Goal: Navigation & Orientation: Find specific page/section

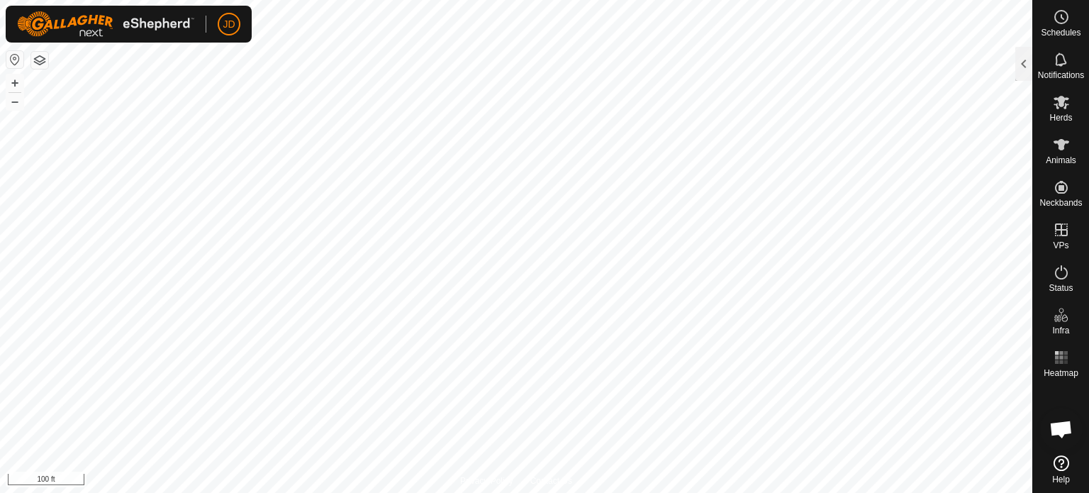
scroll to position [1220, 0]
click at [228, 30] on span "JD" at bounding box center [229, 24] width 12 height 15
click at [243, 55] on span "My Account" at bounding box center [265, 56] width 64 height 12
click at [243, 108] on link "Logout" at bounding box center [294, 109] width 140 height 23
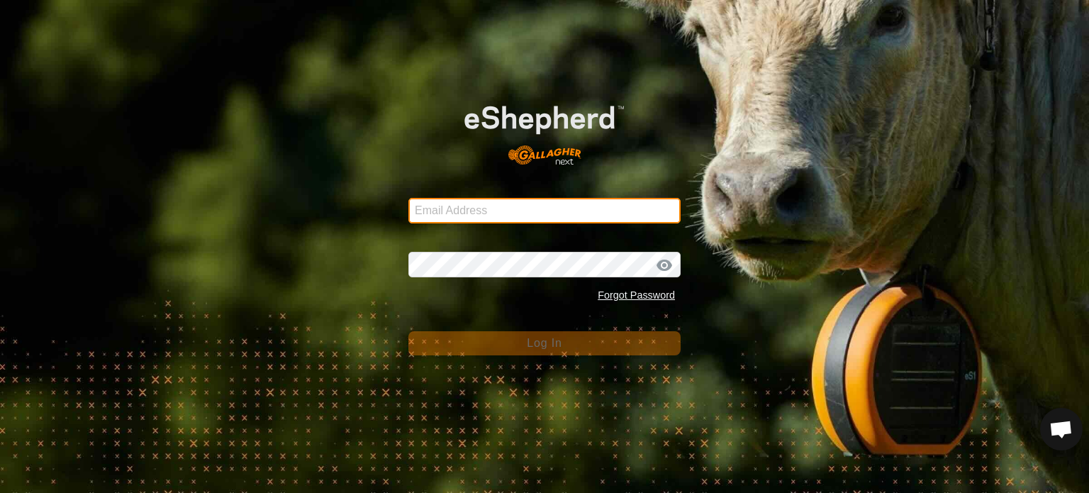
type input "[PERSON_NAME][EMAIL_ADDRESS][DOMAIN_NAME]"
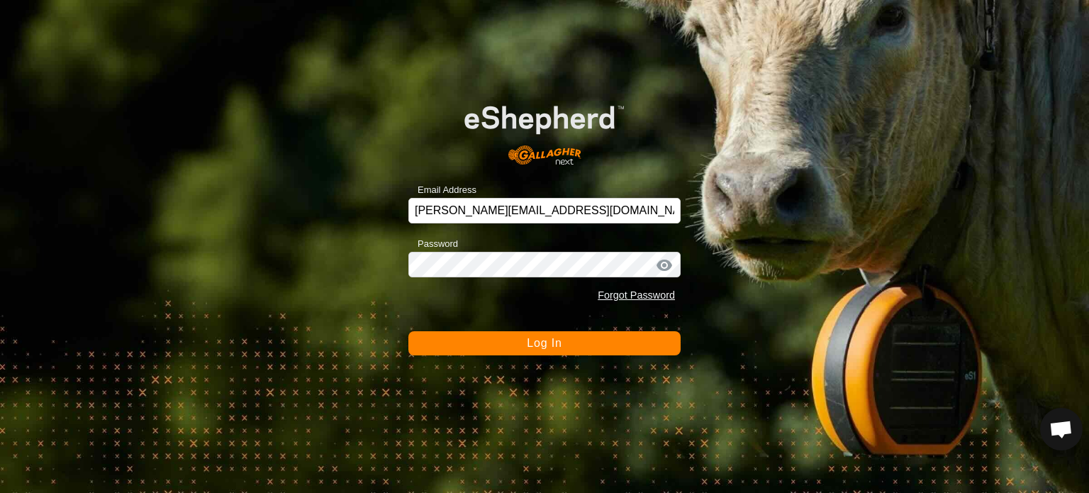
click at [669, 262] on div at bounding box center [664, 265] width 21 height 14
click at [550, 343] on span "Log In" at bounding box center [544, 343] width 35 height 12
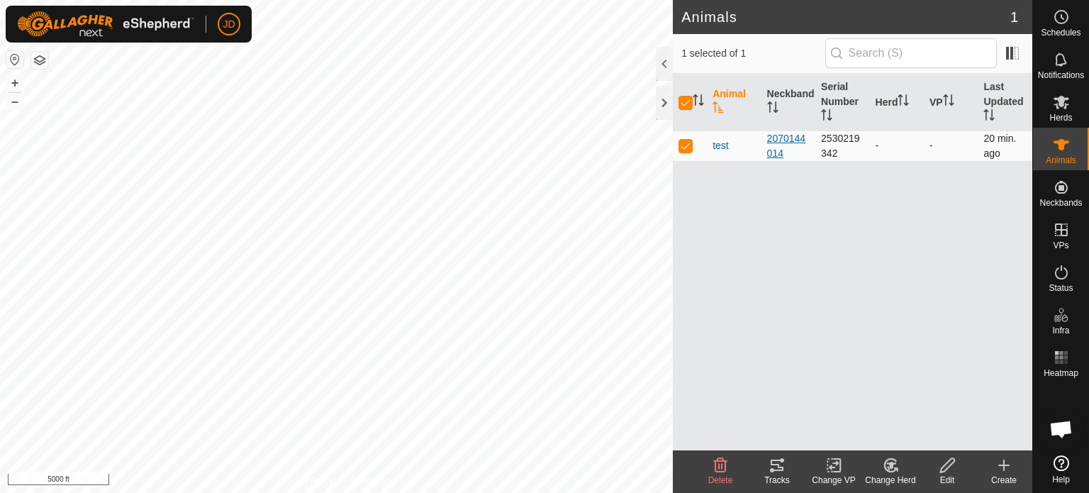
click at [782, 143] on div "2070144014" at bounding box center [788, 146] width 43 height 30
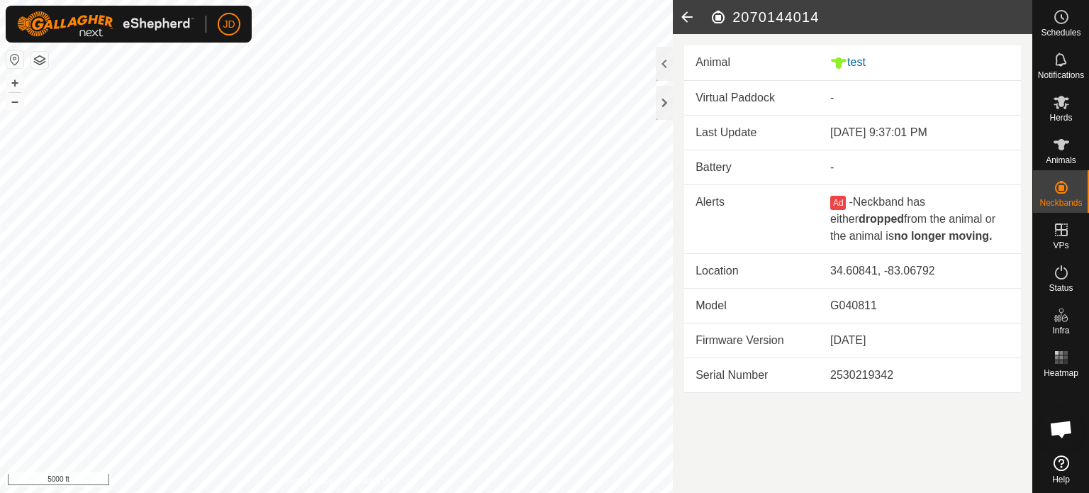
drag, startPoint x: 1089, startPoint y: 331, endPoint x: 1089, endPoint y: 343, distance: 11.3
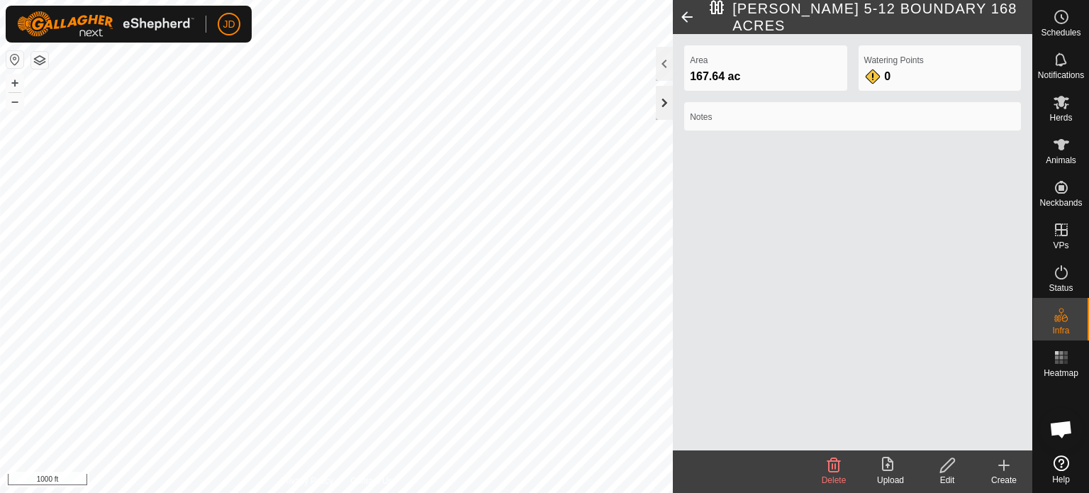
click at [665, 104] on div at bounding box center [664, 103] width 17 height 34
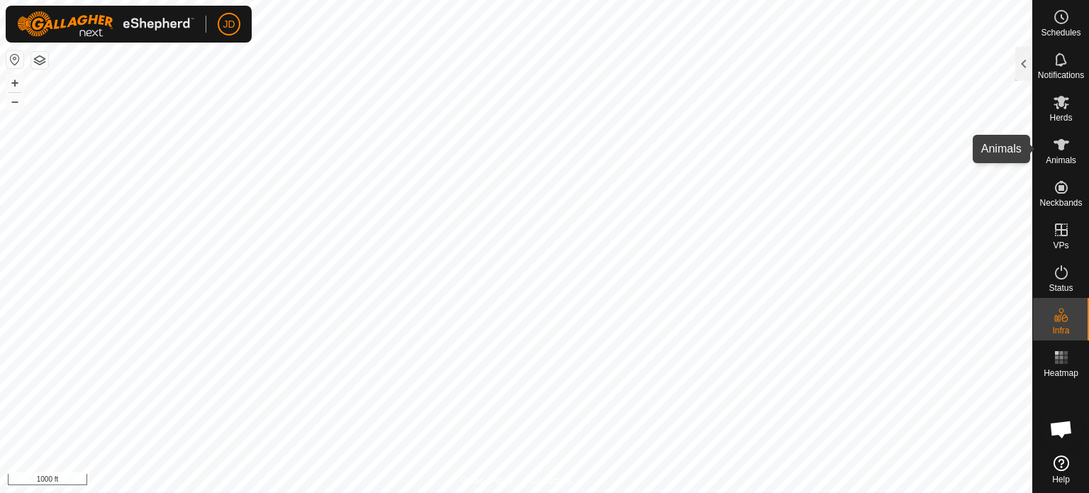
click at [1069, 156] on span "Animals" at bounding box center [1061, 160] width 30 height 9
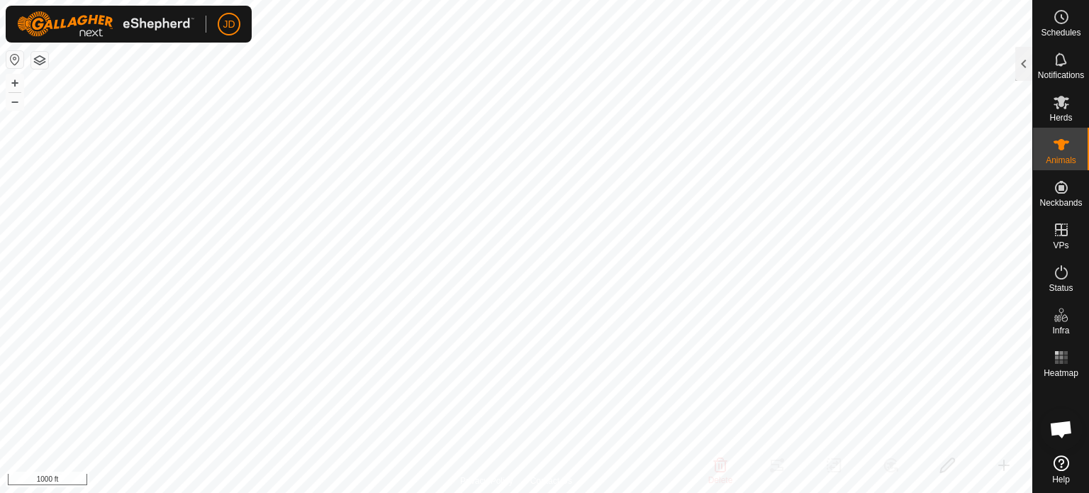
click at [1067, 152] on icon at bounding box center [1061, 144] width 17 height 17
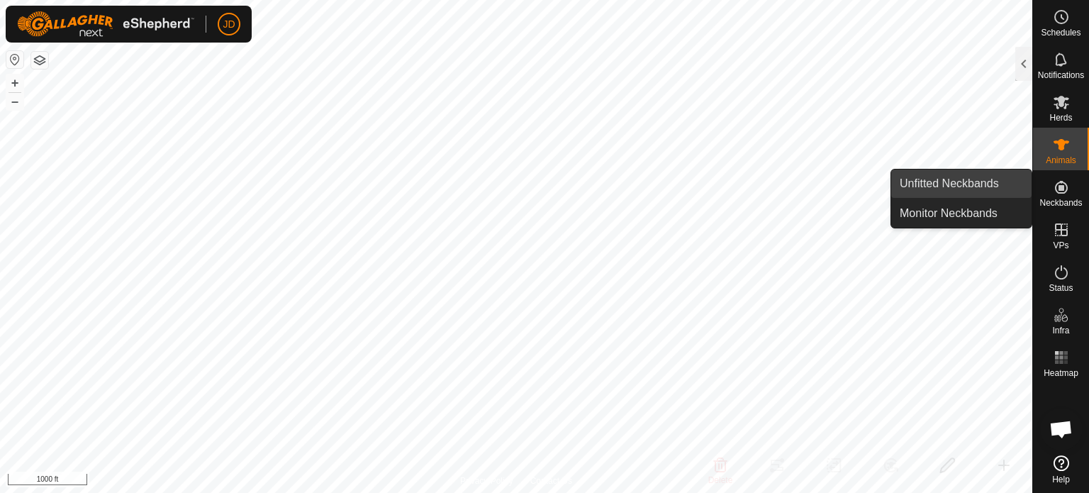
click at [953, 185] on link "Unfitted Neckbands" at bounding box center [961, 183] width 140 height 28
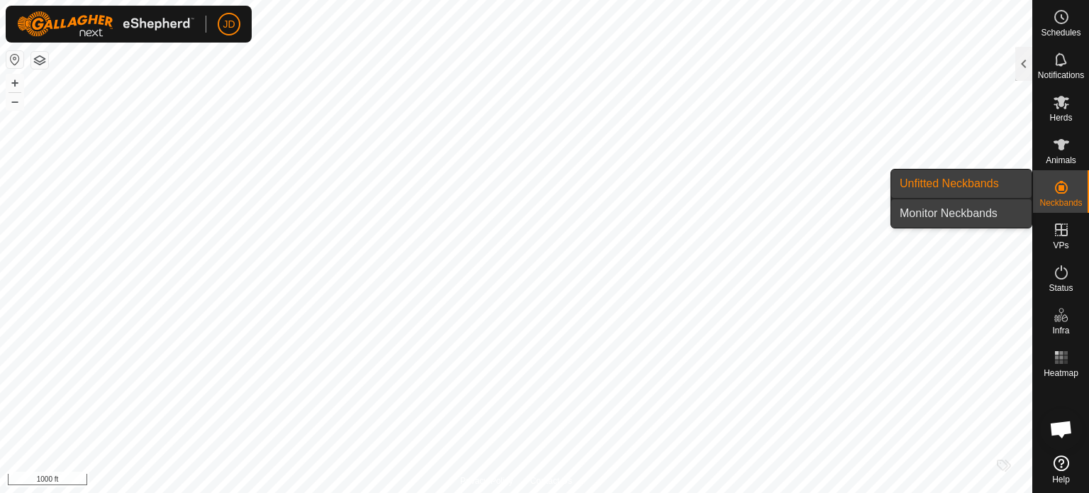
click at [946, 216] on link "Monitor Neckbands" at bounding box center [961, 213] width 140 height 28
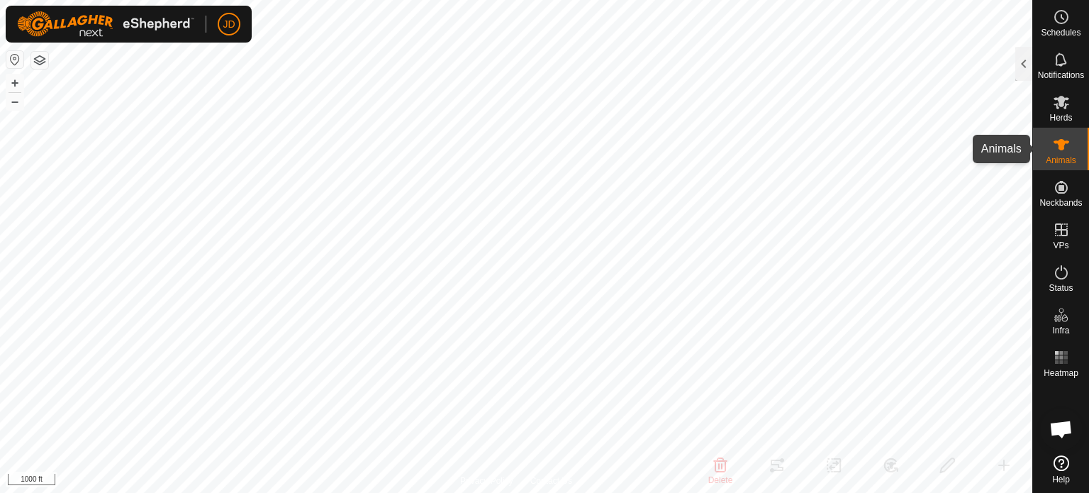
click at [1048, 158] on span "Animals" at bounding box center [1061, 160] width 30 height 9
click at [1050, 144] on es-animals-svg-icon at bounding box center [1062, 144] width 26 height 23
click at [1058, 62] on icon at bounding box center [1061, 59] width 17 height 17
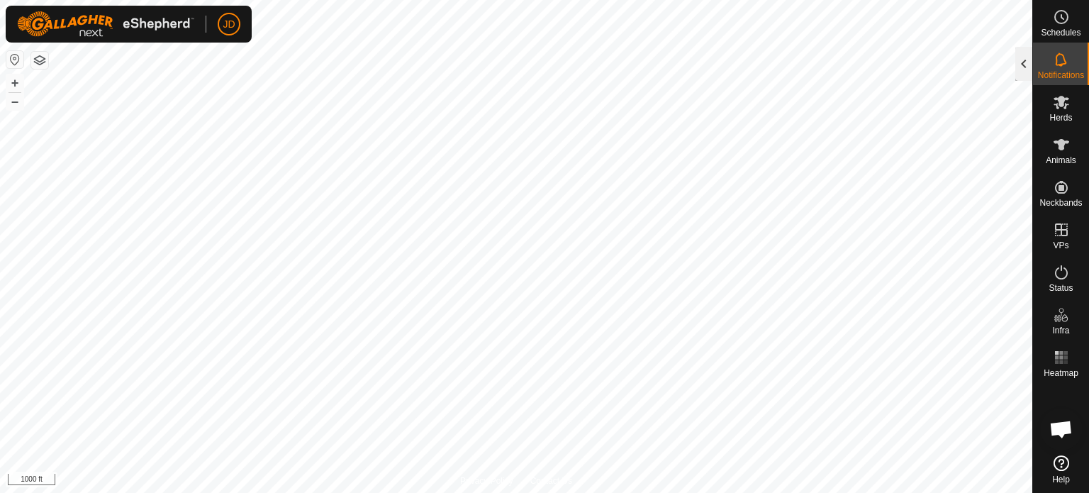
click at [1025, 61] on div at bounding box center [1023, 64] width 17 height 34
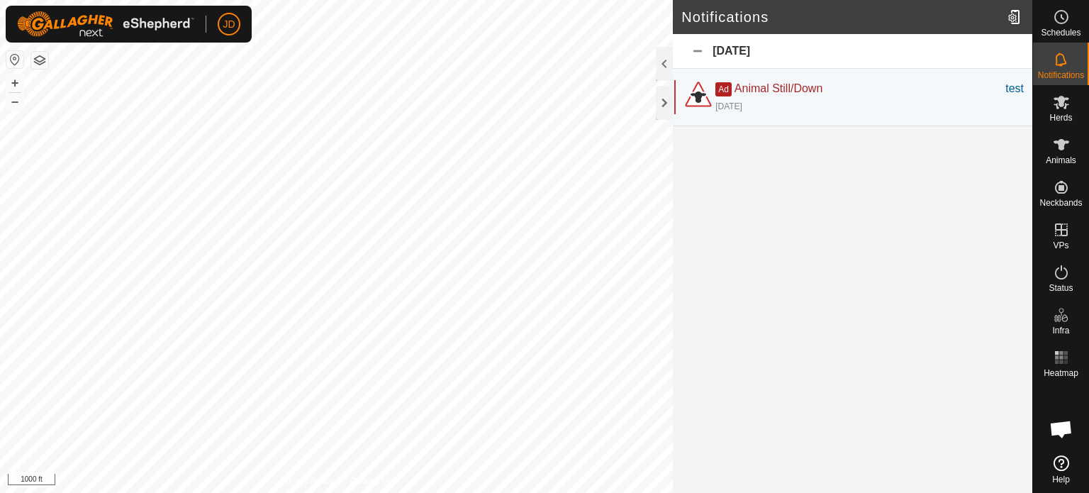
click at [1001, 63] on div "[DATE]" at bounding box center [853, 51] width 360 height 35
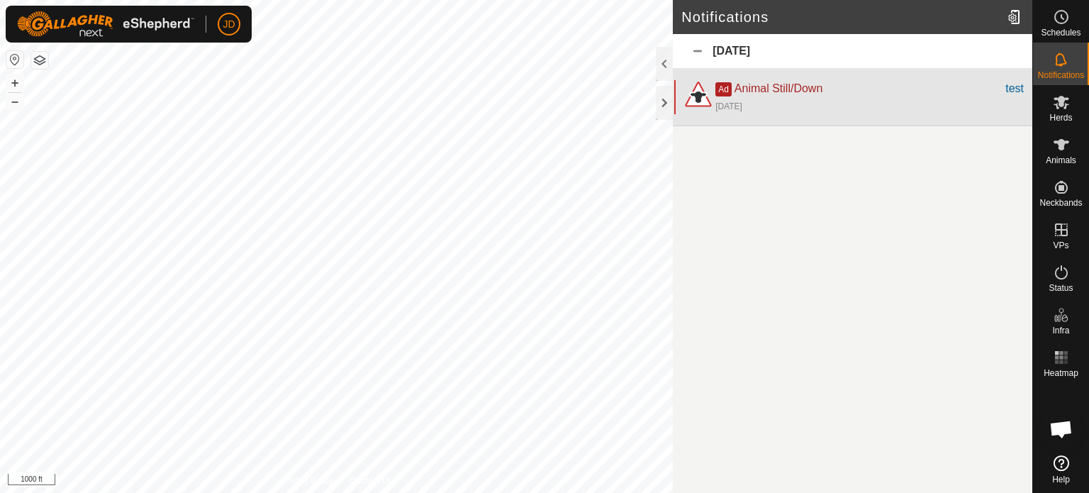
click at [844, 90] on div "Ad Animal Still/Down" at bounding box center [861, 88] width 290 height 17
click at [1007, 84] on div "test" at bounding box center [1015, 88] width 18 height 17
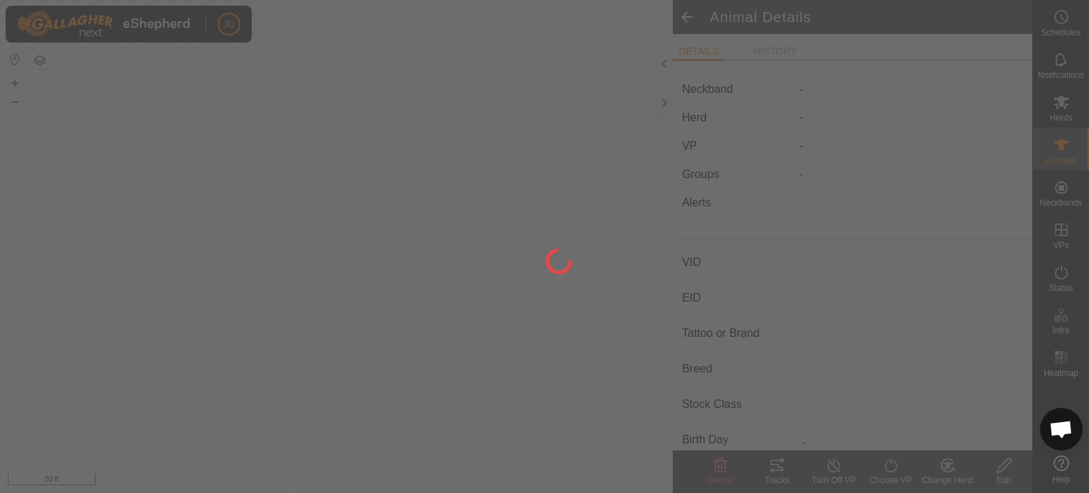
type input "test"
type input "-"
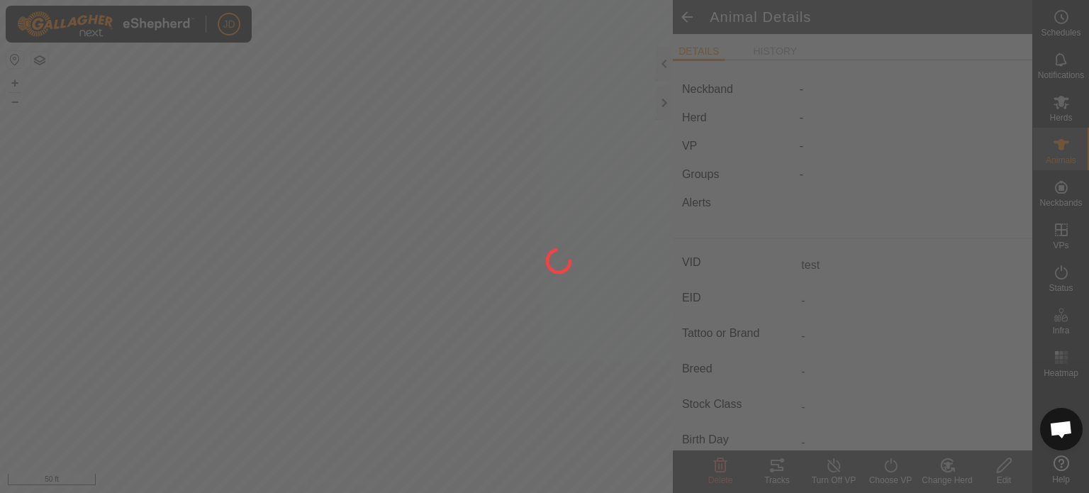
type input "0 kg"
type input "-"
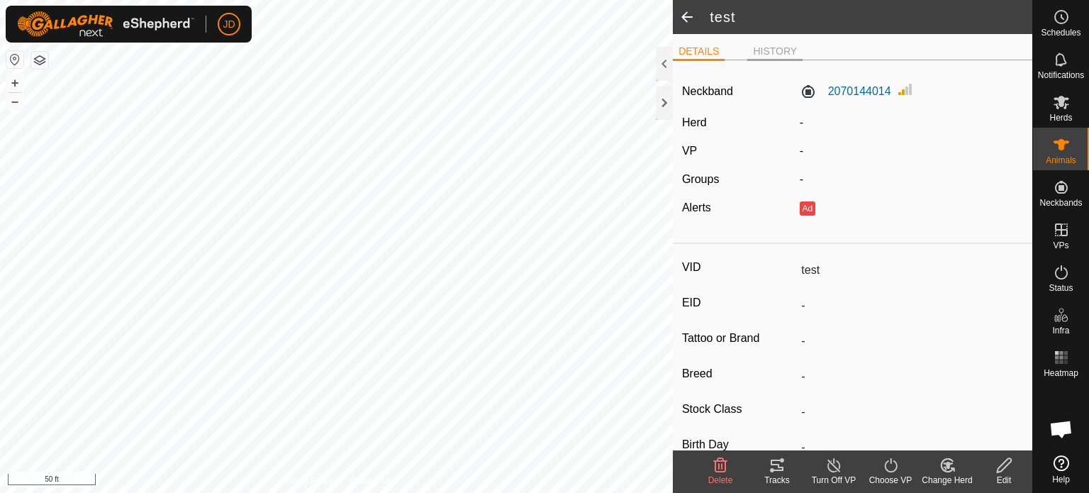
click at [763, 45] on li "HISTORY" at bounding box center [774, 52] width 55 height 17
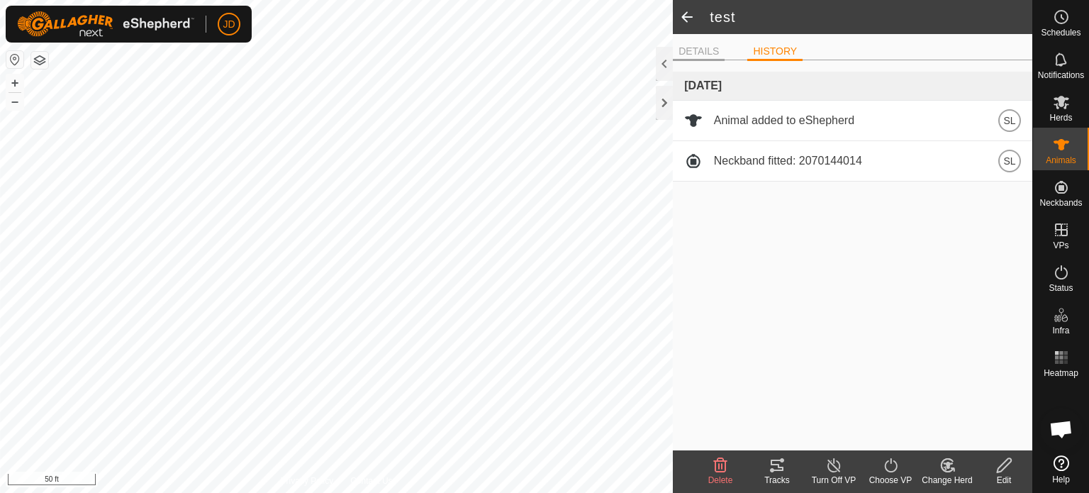
click at [712, 56] on li "DETAILS" at bounding box center [699, 52] width 52 height 17
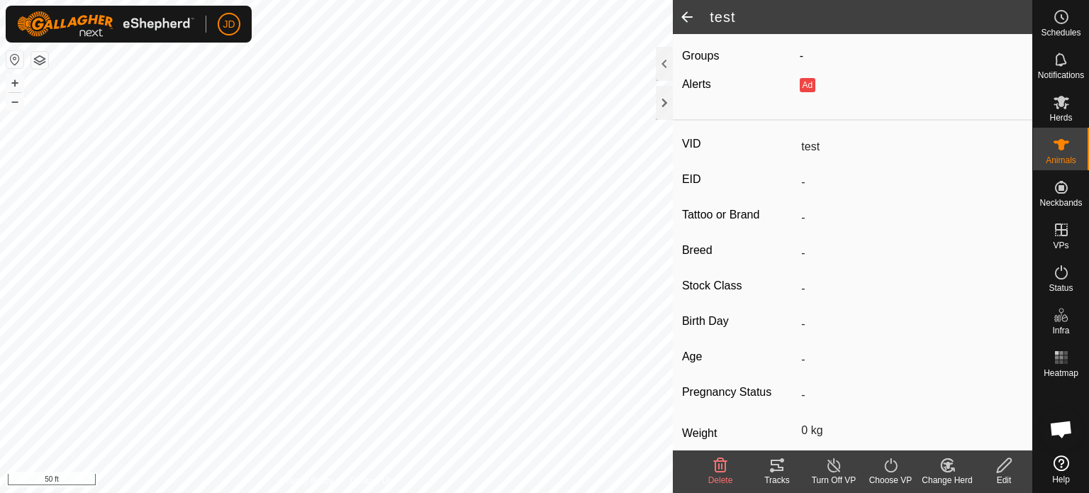
scroll to position [200, 0]
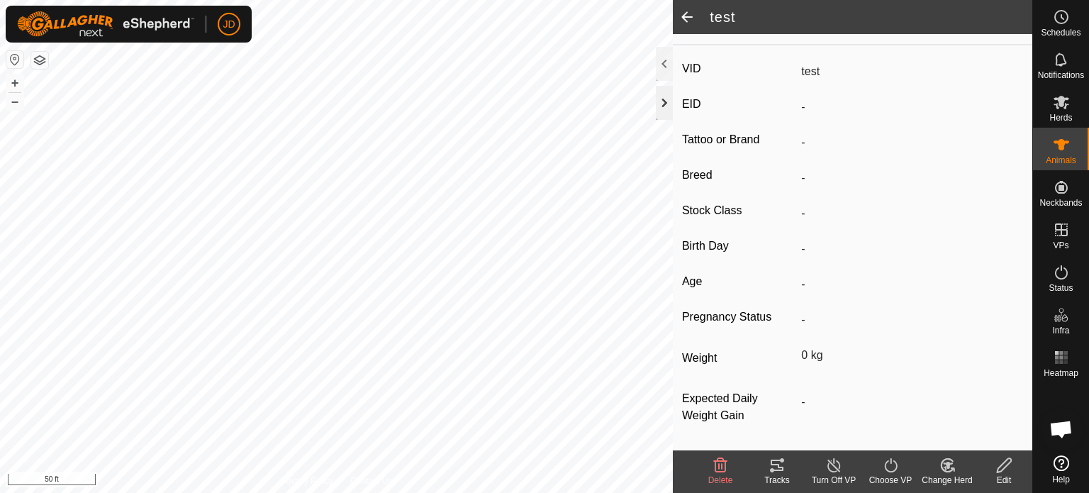
click at [663, 101] on div at bounding box center [664, 103] width 17 height 34
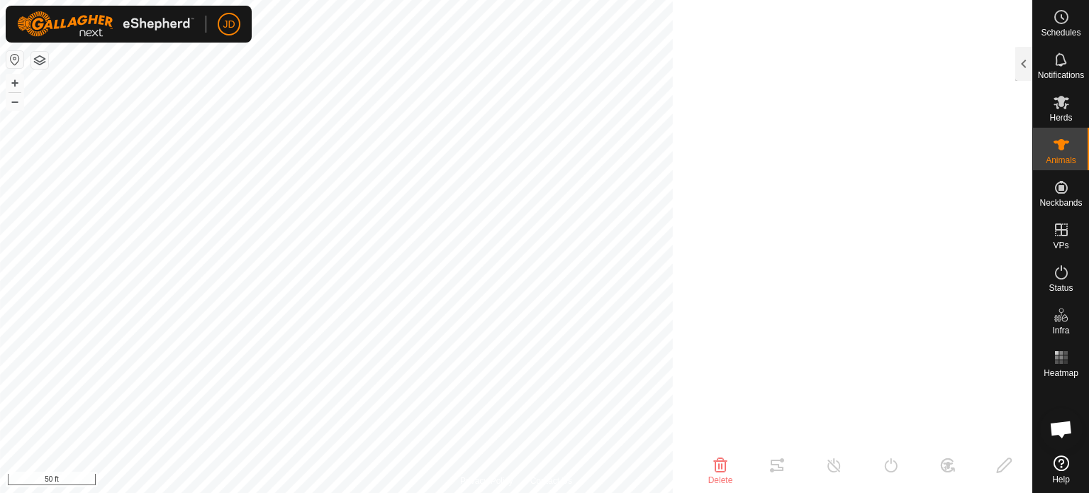
scroll to position [217, 0]
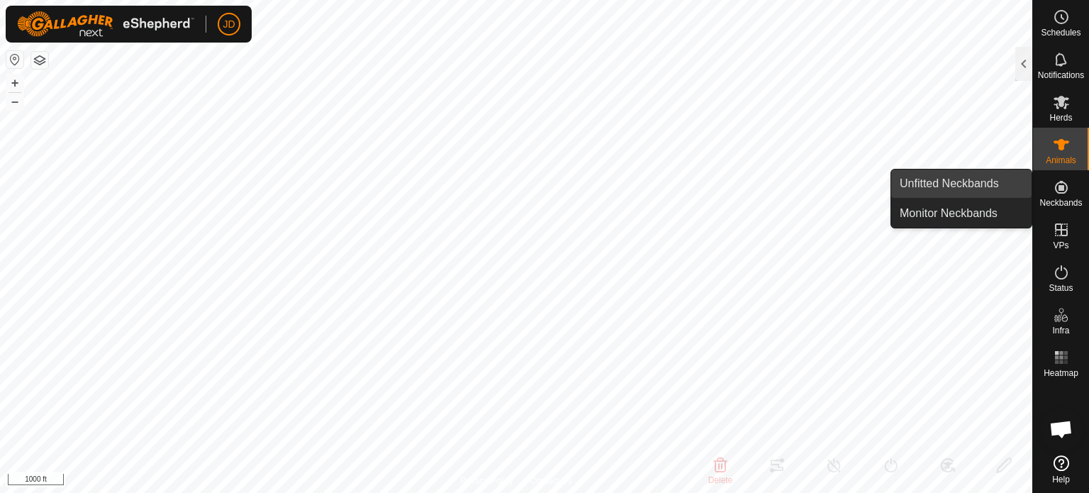
click at [985, 187] on link "Unfitted Neckbands" at bounding box center [961, 183] width 140 height 28
click at [964, 182] on link "Unfitted Neckbands" at bounding box center [961, 183] width 140 height 28
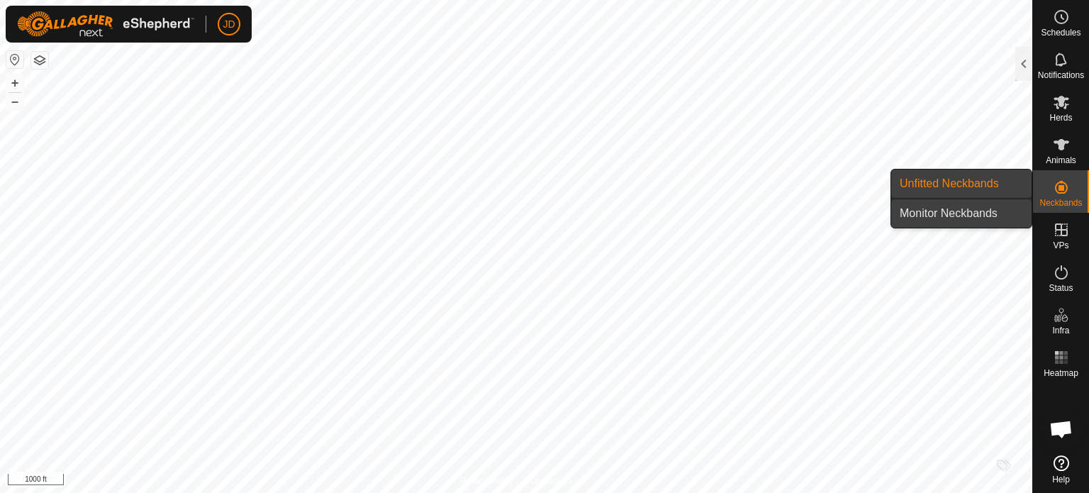
click at [963, 208] on link "Monitor Neckbands" at bounding box center [961, 213] width 140 height 28
click at [1063, 184] on icon at bounding box center [1061, 187] width 17 height 17
click at [976, 182] on link "Unfitted Neckbands" at bounding box center [961, 183] width 140 height 28
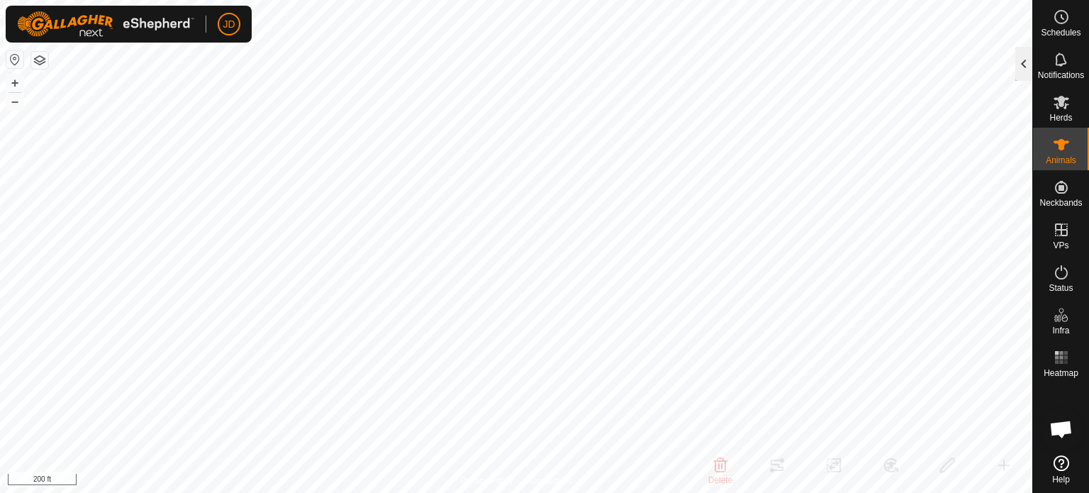
click at [1024, 65] on div at bounding box center [1023, 64] width 17 height 34
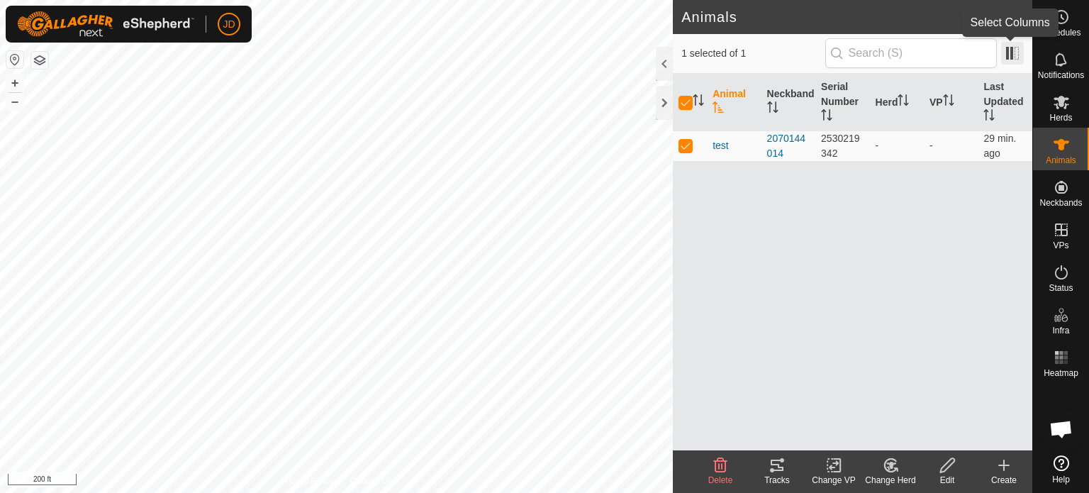
click at [1004, 57] on span at bounding box center [1012, 53] width 23 height 23
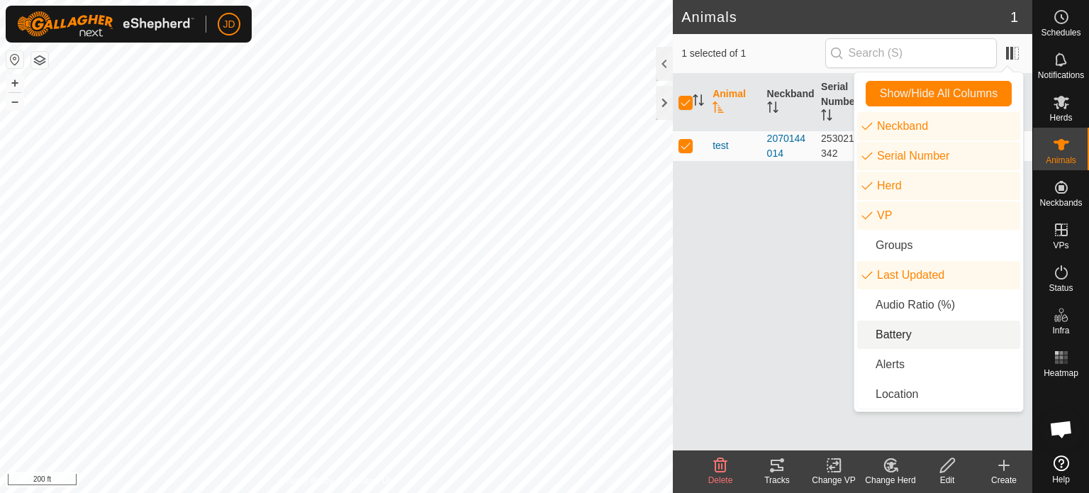
click at [903, 331] on li "Battery" at bounding box center [938, 335] width 163 height 28
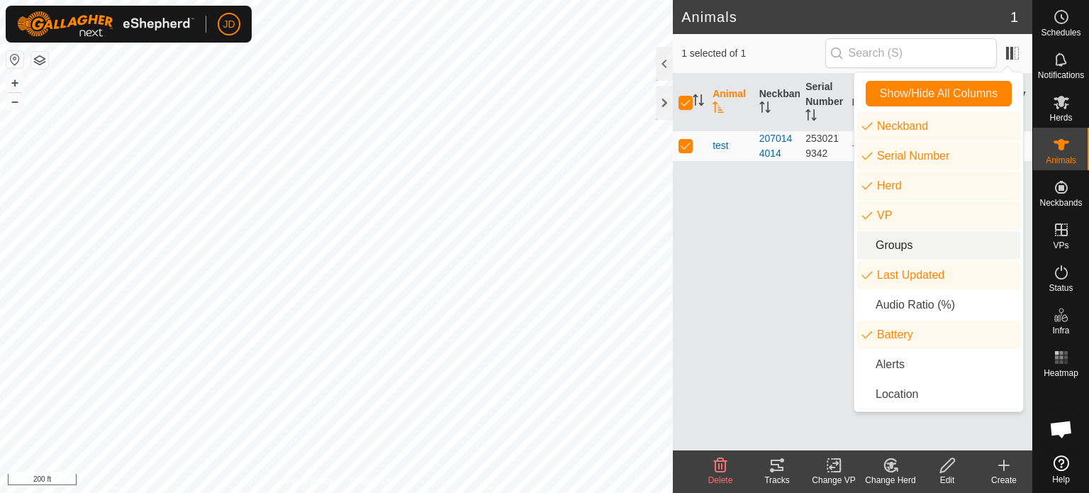
click at [811, 261] on div "Animal Neckband Serial Number Herd VP Last Updated Battery test 2070144014 2530…" at bounding box center [853, 262] width 360 height 377
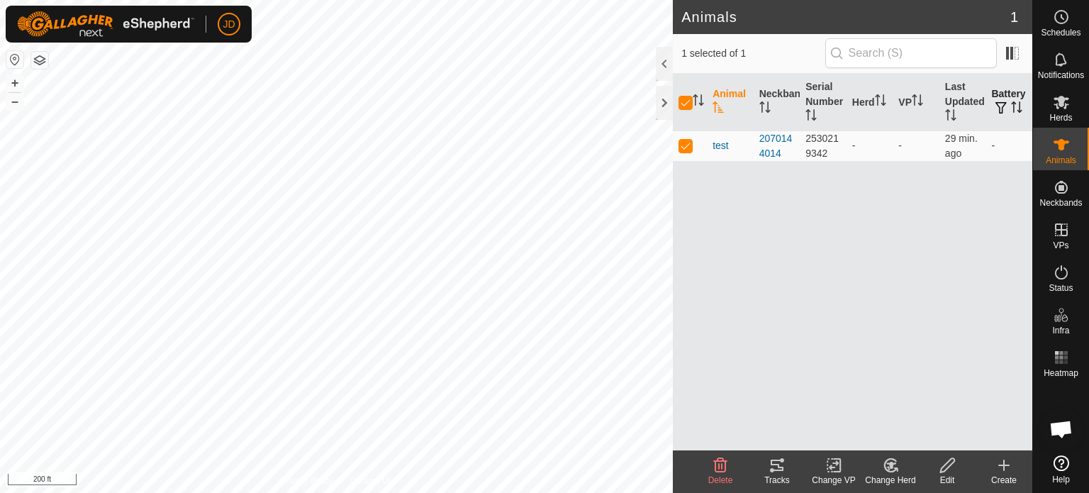
click at [1020, 108] on icon "Activate to sort" at bounding box center [1020, 106] width 1 height 11
click at [1001, 108] on span "button" at bounding box center [1001, 107] width 11 height 11
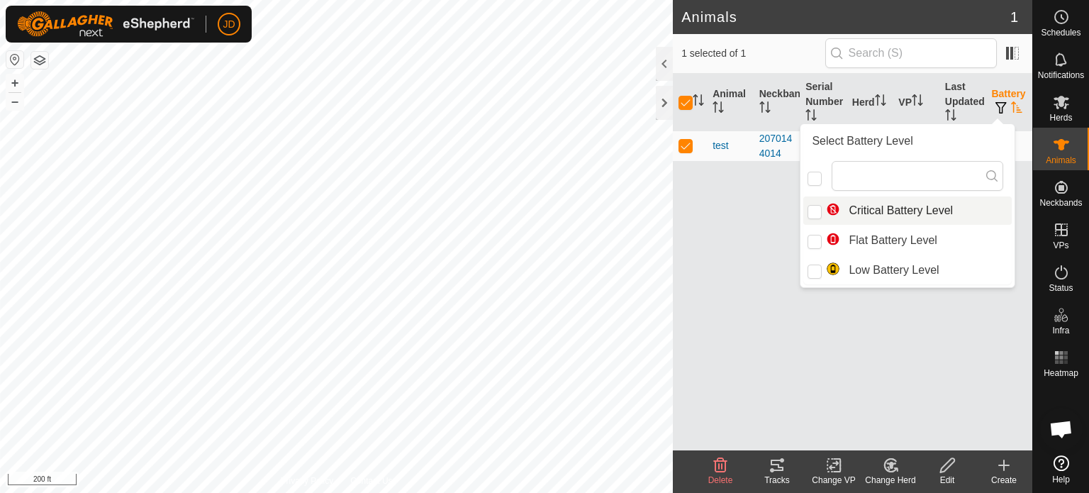
click at [777, 232] on div "Animal Neckband Serial Number Herd VP Last Updated Battery test 2070144014 2530…" at bounding box center [853, 262] width 360 height 377
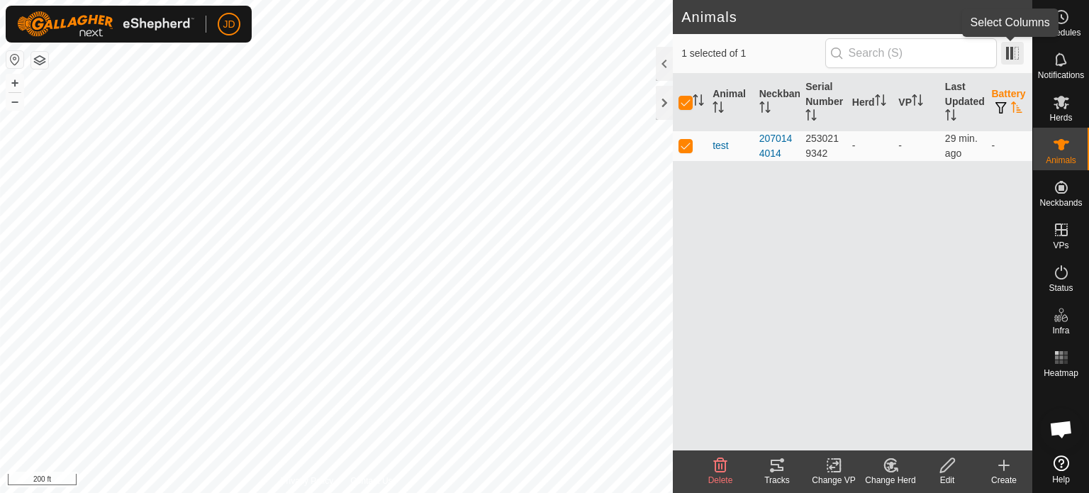
click at [1007, 52] on span at bounding box center [1012, 53] width 23 height 23
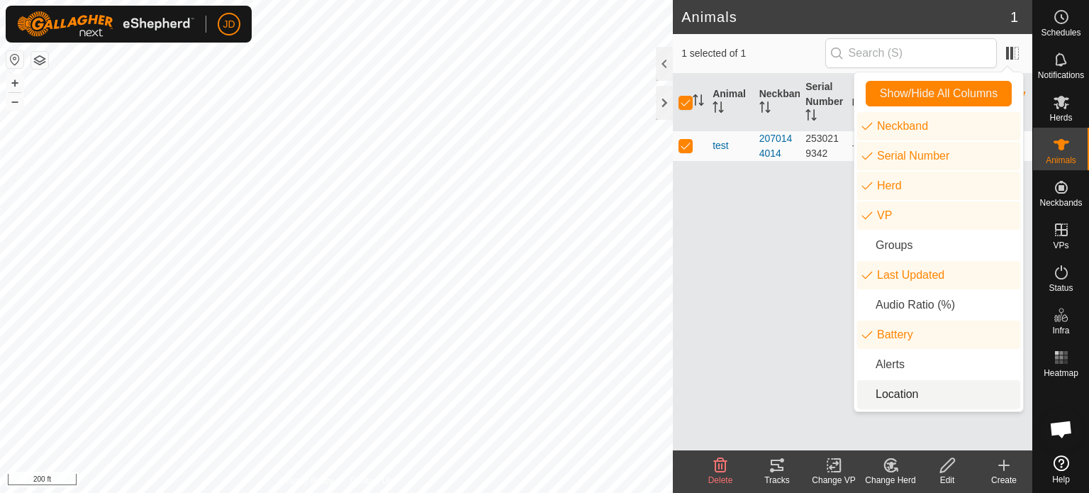
click at [920, 391] on li "Location" at bounding box center [938, 394] width 163 height 28
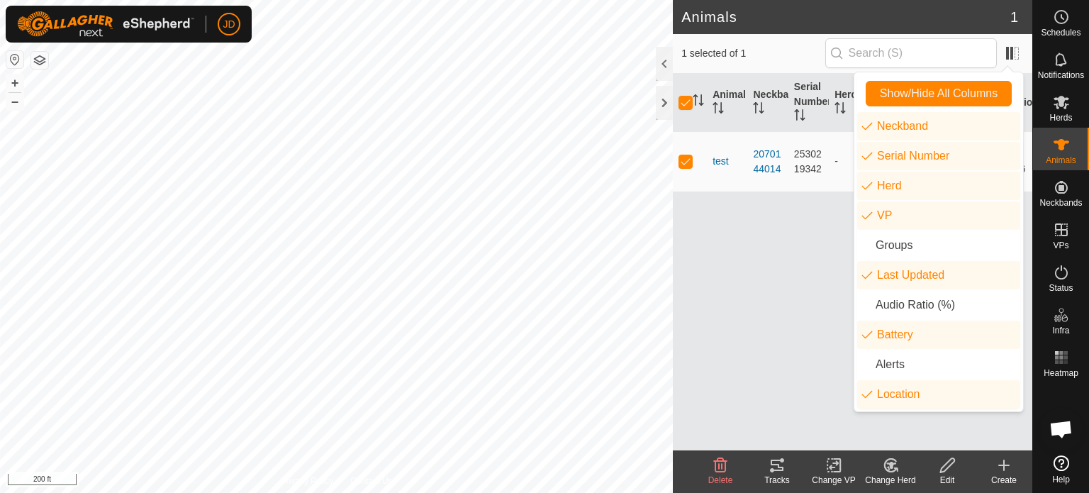
click at [810, 298] on div "Animal Neckband Serial Number Herd VP Last Updated Battery Location test 207014…" at bounding box center [853, 262] width 360 height 377
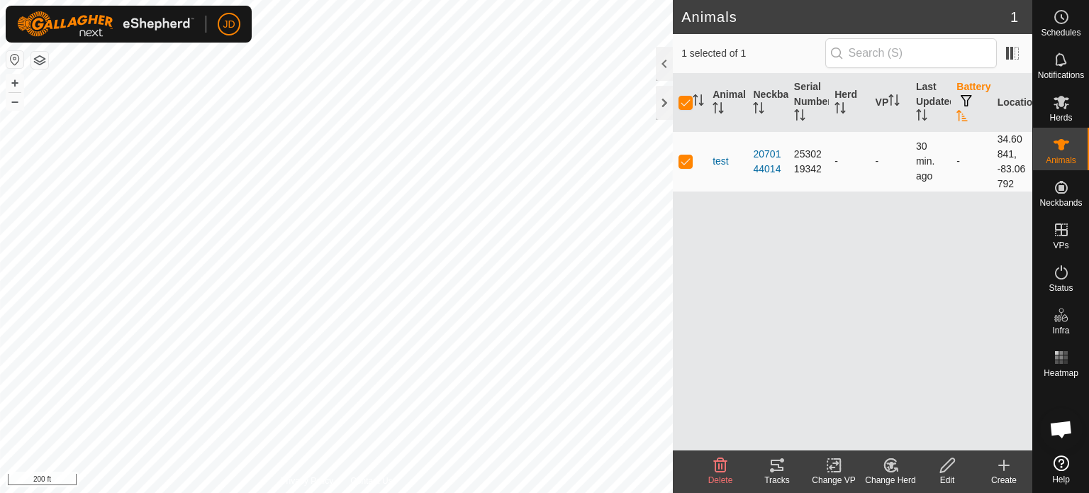
drag, startPoint x: 1013, startPoint y: 182, endPoint x: 987, endPoint y: 133, distance: 55.8
click at [987, 133] on tr "test 2070144014 2530219342 - - 30 min. ago - 34.60841, -83.06792" at bounding box center [853, 161] width 360 height 60
copy tr "34.60841, -83.06792"
click at [663, 93] on div at bounding box center [664, 103] width 17 height 34
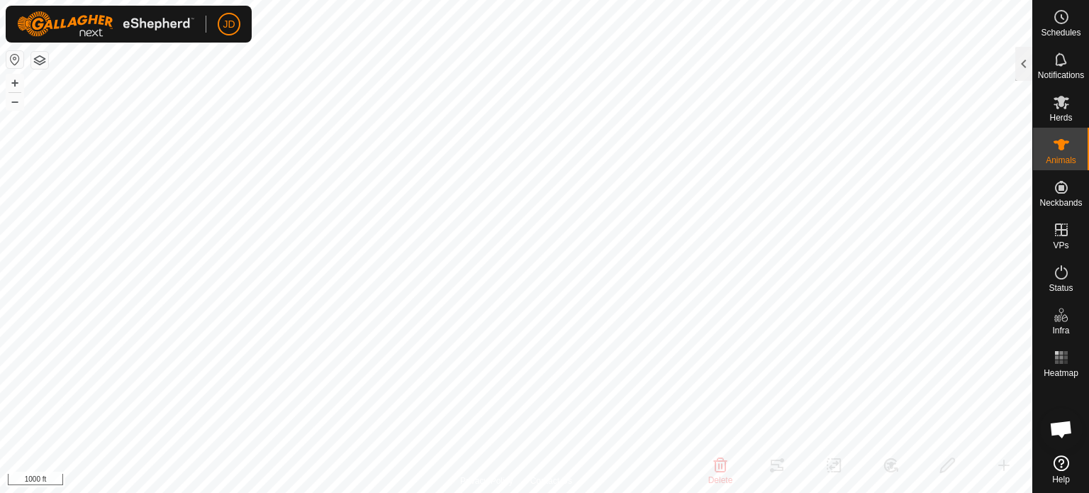
click at [689, 0] on html "JD Schedules Notifications Herds Animals Neckbands VPs Status Infra Heatmap Hel…" at bounding box center [544, 246] width 1089 height 493
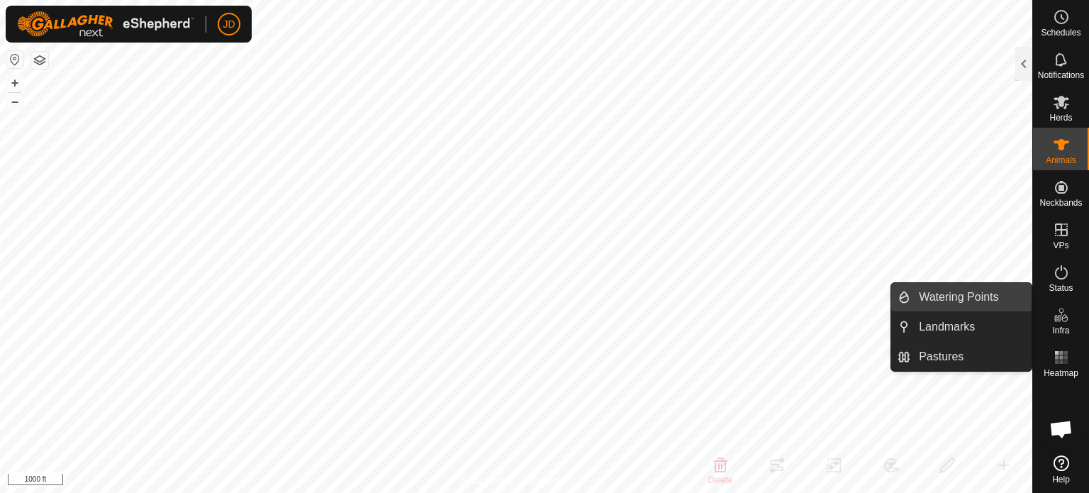
click at [944, 293] on link "Watering Points" at bounding box center [971, 297] width 121 height 28
click at [977, 296] on link "Watering Points" at bounding box center [971, 297] width 121 height 28
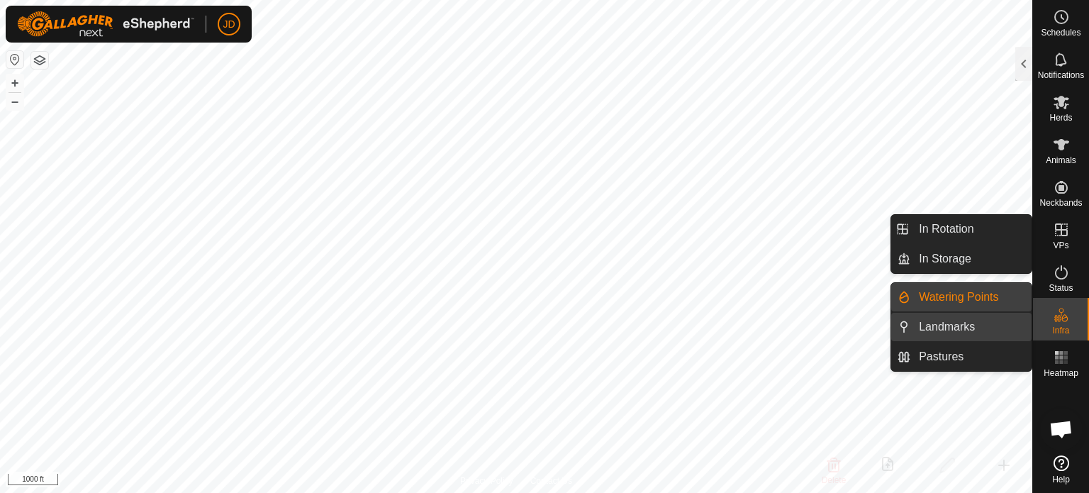
click at [976, 325] on link "Landmarks" at bounding box center [971, 327] width 121 height 28
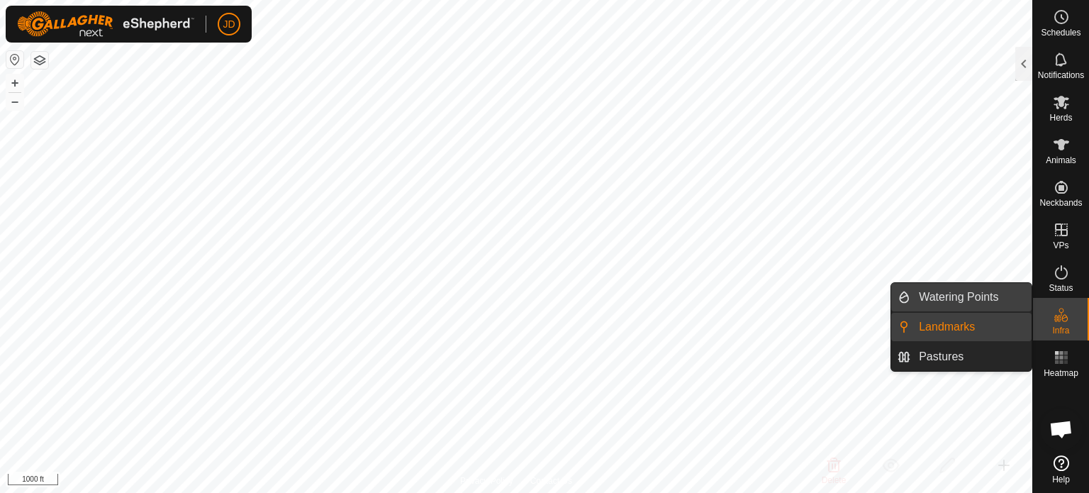
click at [956, 297] on link "Watering Points" at bounding box center [971, 297] width 121 height 28
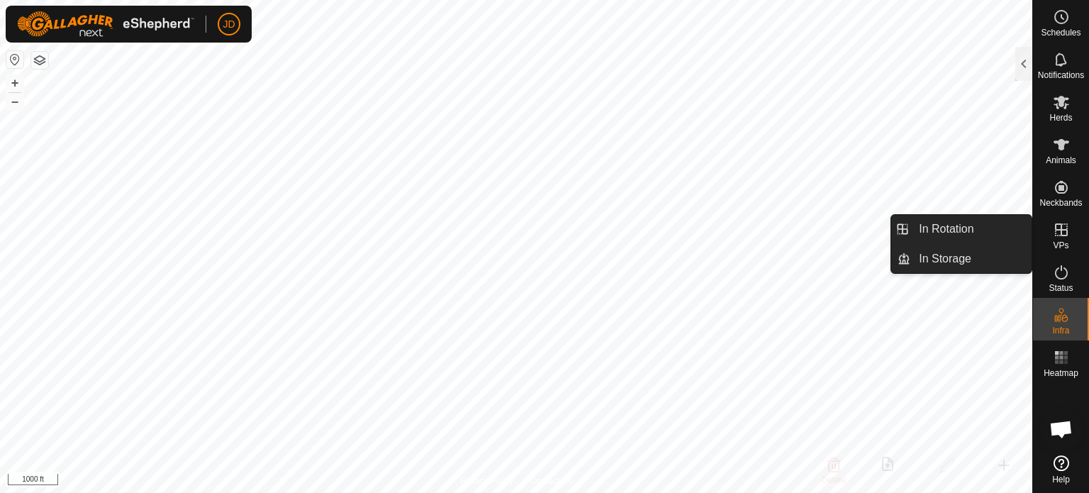
click at [1065, 231] on icon at bounding box center [1061, 229] width 17 height 17
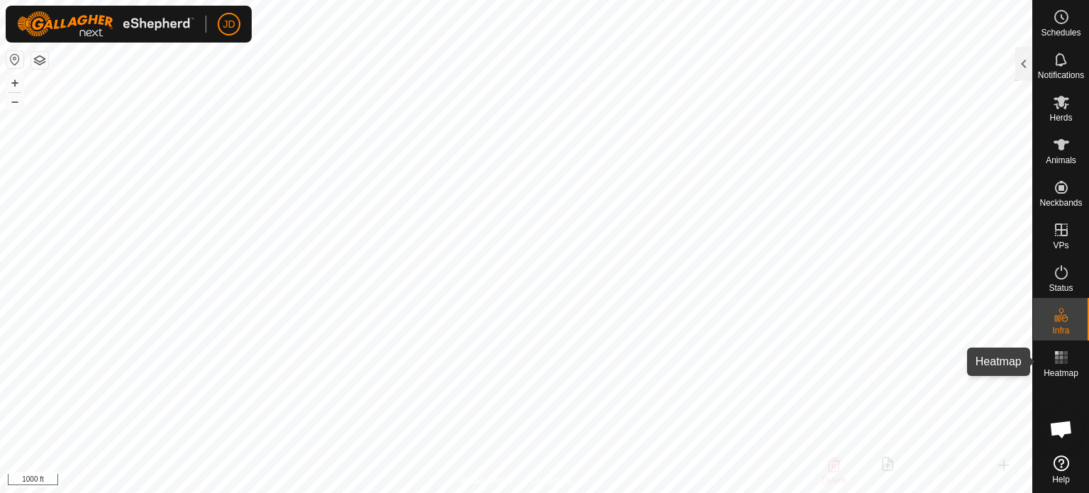
click at [1056, 359] on rect at bounding box center [1057, 357] width 4 height 4
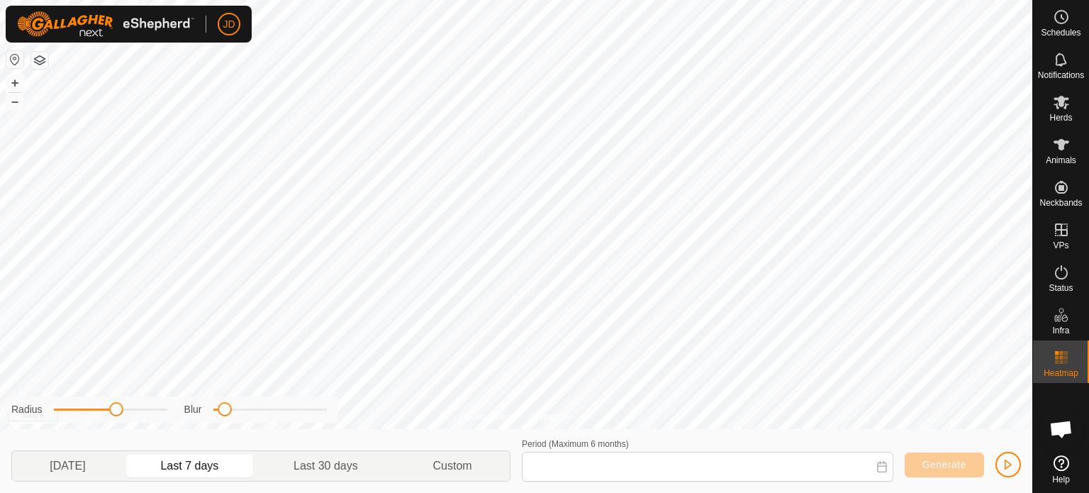
type input "[DATE] - [DATE]"
click at [1054, 370] on span "Heatmap" at bounding box center [1061, 373] width 35 height 9
click at [1063, 354] on icon at bounding box center [1061, 357] width 17 height 17
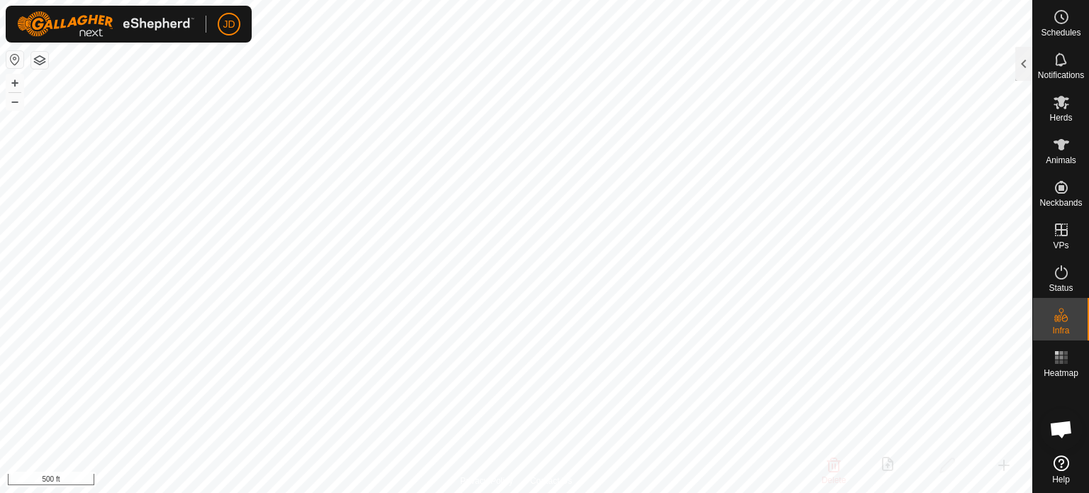
click at [1055, 462] on icon at bounding box center [1062, 463] width 16 height 16
click at [1074, 145] on div "Animals" at bounding box center [1061, 149] width 56 height 43
click at [1050, 162] on span "Animals" at bounding box center [1061, 160] width 30 height 9
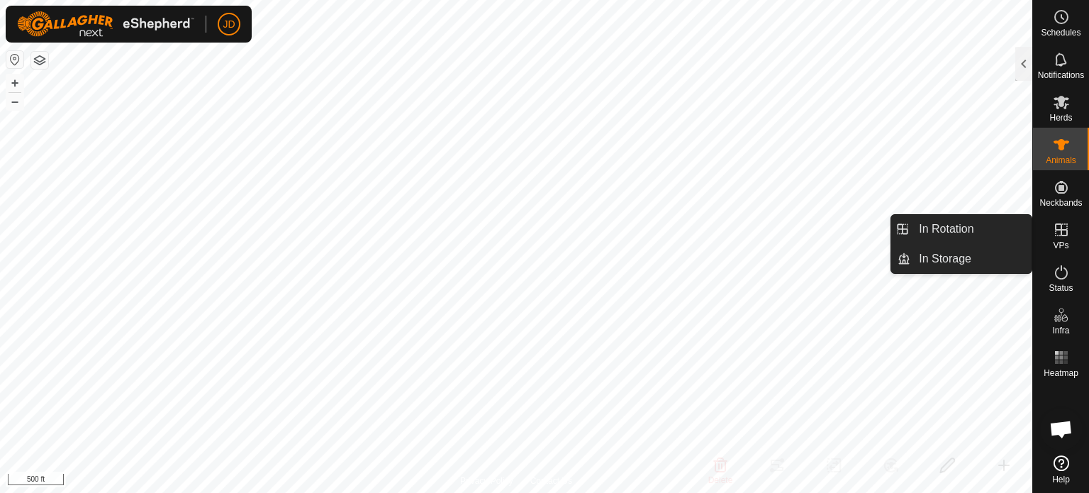
click at [1067, 229] on icon at bounding box center [1061, 229] width 13 height 13
click at [973, 253] on link "In Storage" at bounding box center [971, 259] width 121 height 28
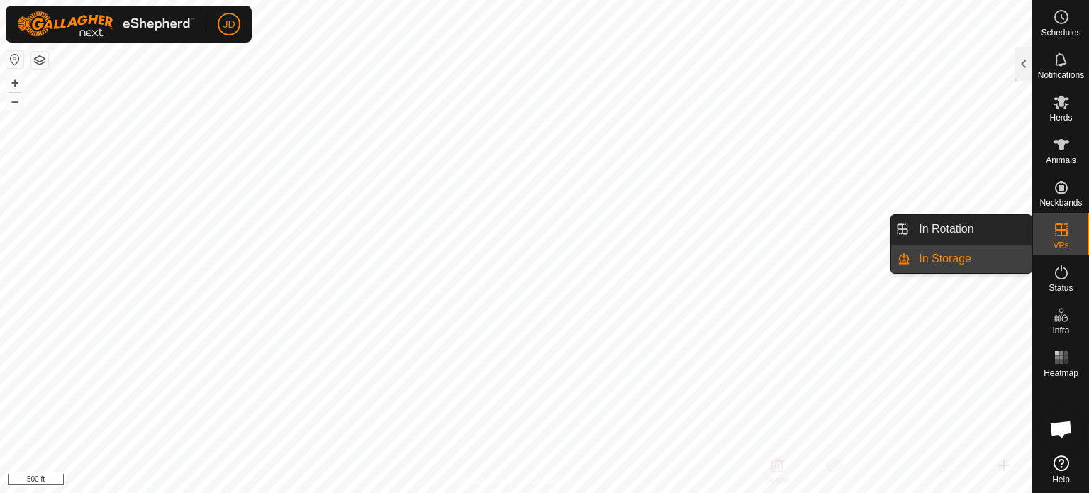
click at [952, 257] on link "In Storage" at bounding box center [971, 259] width 121 height 28
click at [937, 254] on link "In Storage" at bounding box center [971, 259] width 121 height 28
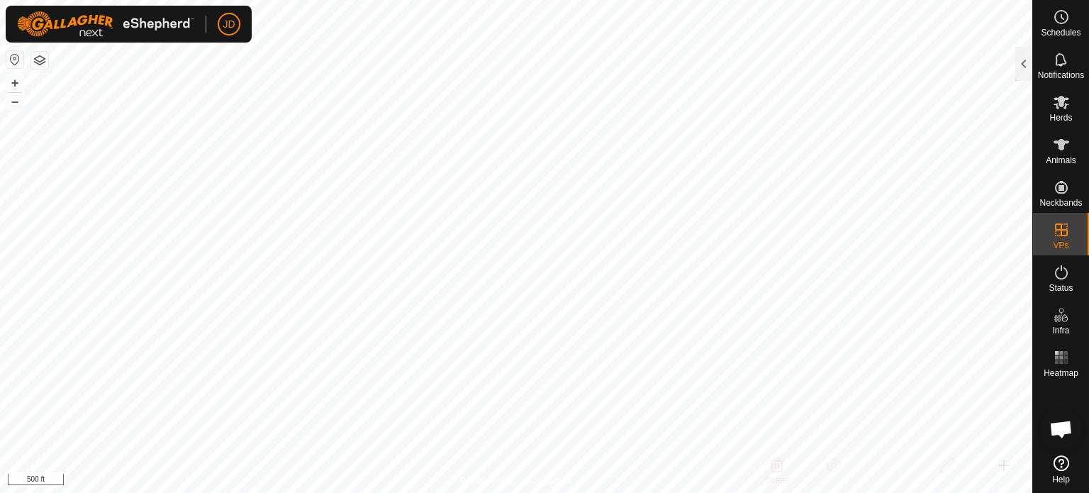
click at [35, 52] on button "button" at bounding box center [39, 60] width 17 height 17
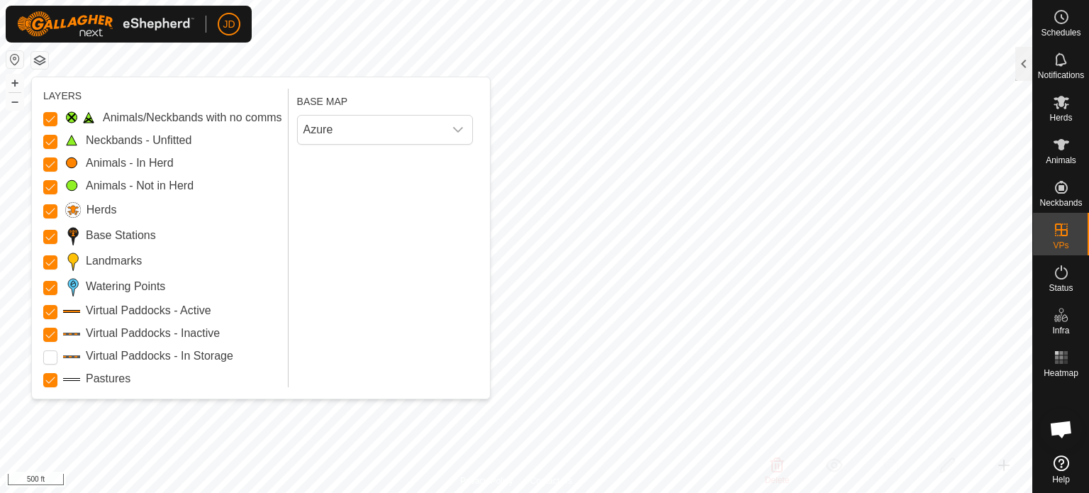
click at [119, 279] on label "Watering Points" at bounding box center [125, 286] width 79 height 17
click at [57, 281] on Points "Watering Points" at bounding box center [50, 288] width 14 height 14
click at [119, 279] on label "Watering Points" at bounding box center [125, 286] width 79 height 17
click at [57, 281] on Points "Watering Points" at bounding box center [50, 288] width 14 height 14
click at [119, 279] on label "Watering Points" at bounding box center [125, 286] width 79 height 17
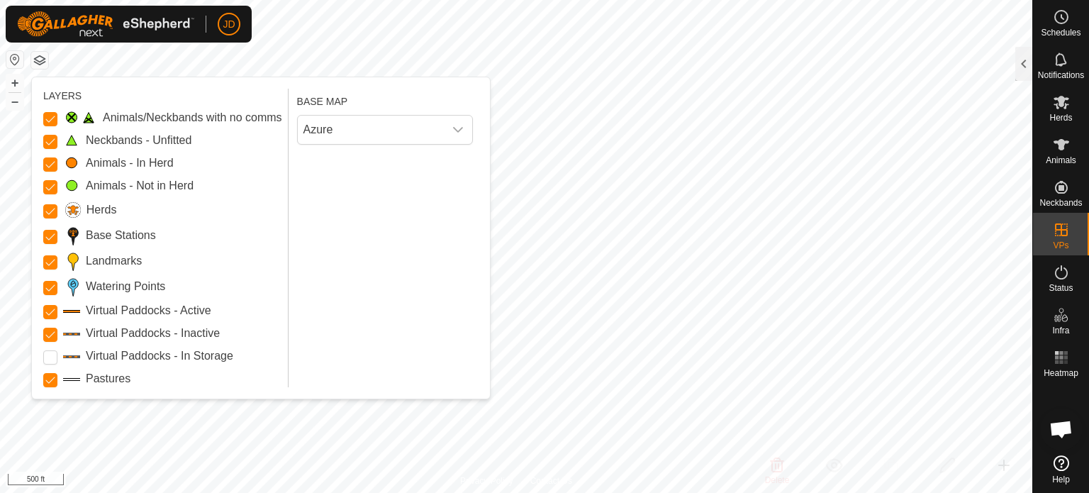
click at [57, 281] on Points "Watering Points" at bounding box center [50, 288] width 14 height 14
click at [48, 289] on Points "Watering Points" at bounding box center [50, 288] width 14 height 14
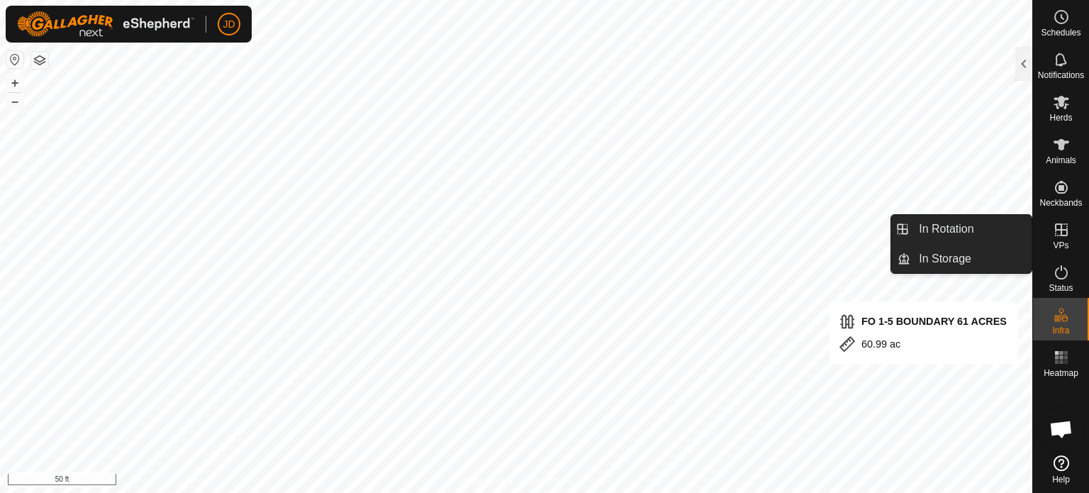
click at [1059, 223] on icon at bounding box center [1061, 229] width 13 height 13
click at [1006, 255] on link "In Storage" at bounding box center [971, 259] width 121 height 28
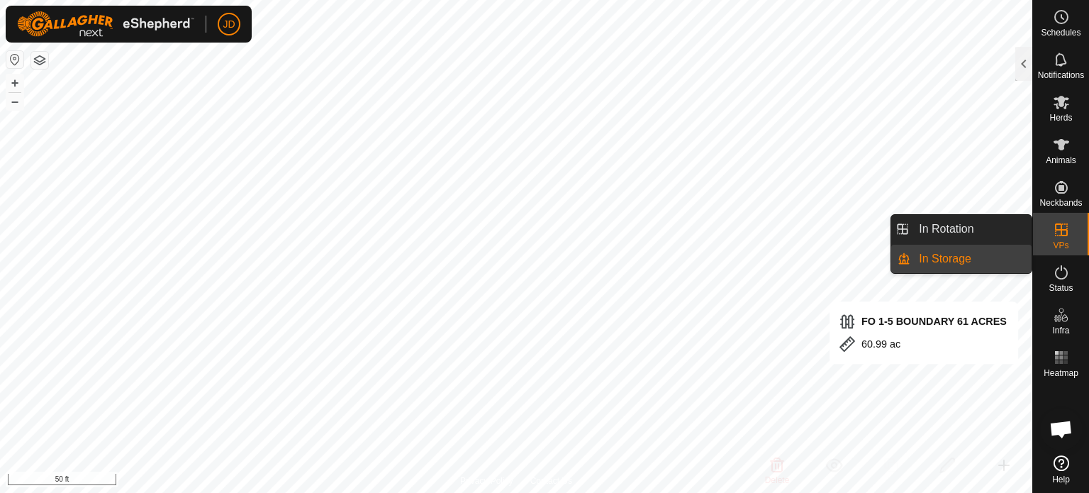
click at [966, 257] on link "In Storage" at bounding box center [971, 259] width 121 height 28
click at [953, 232] on link "In Rotation" at bounding box center [971, 229] width 121 height 28
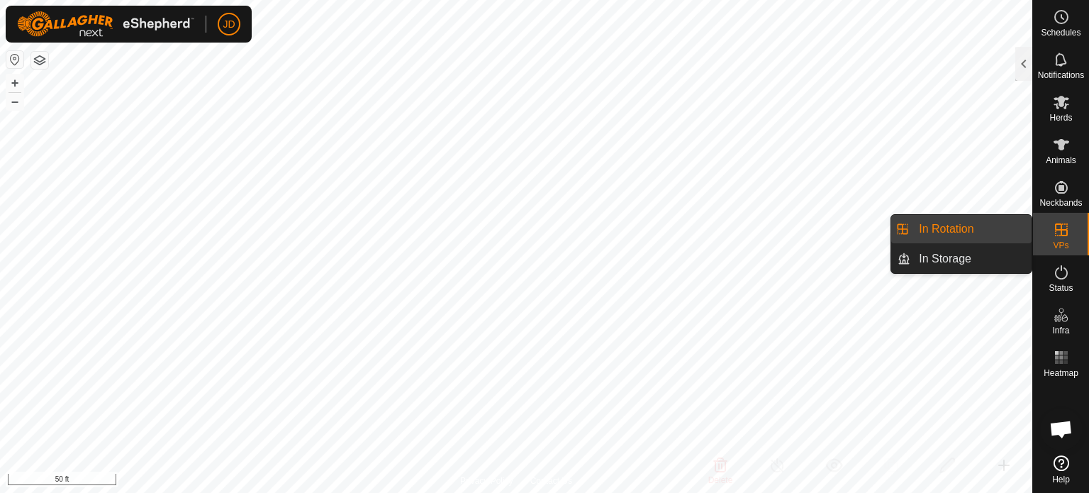
click at [969, 222] on link "In Rotation" at bounding box center [971, 229] width 121 height 28
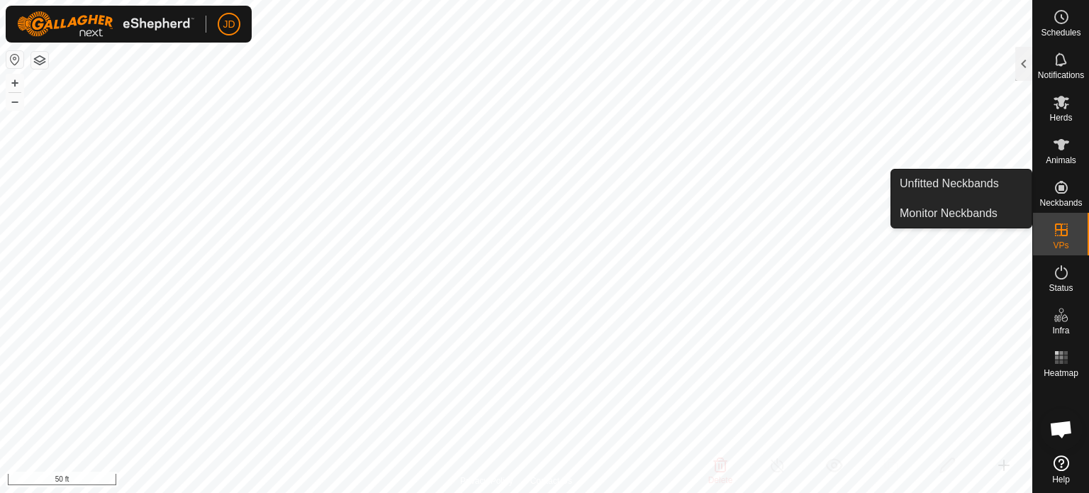
click at [1064, 184] on icon at bounding box center [1061, 187] width 13 height 13
click at [971, 184] on link "Unfitted Neckbands" at bounding box center [961, 183] width 140 height 28
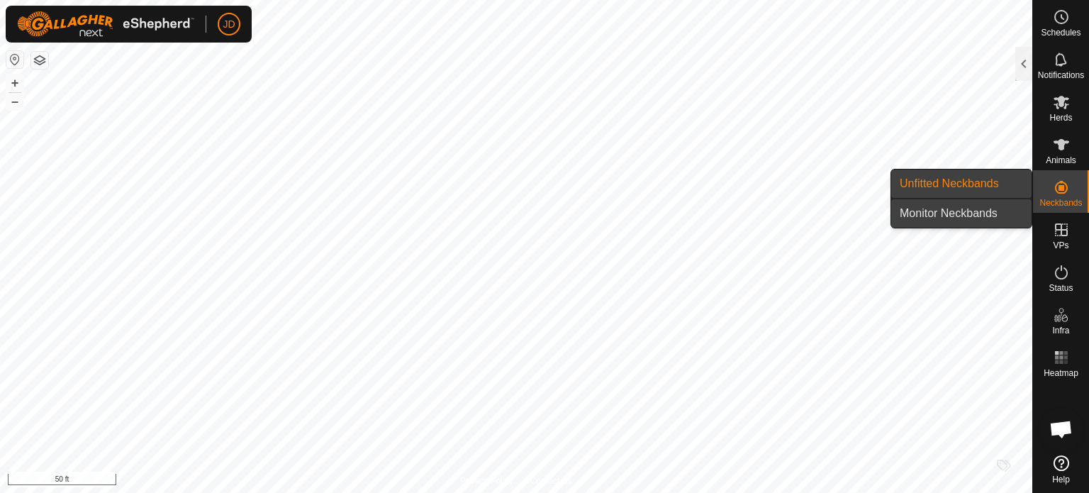
click at [964, 212] on link "Monitor Neckbands" at bounding box center [961, 213] width 140 height 28
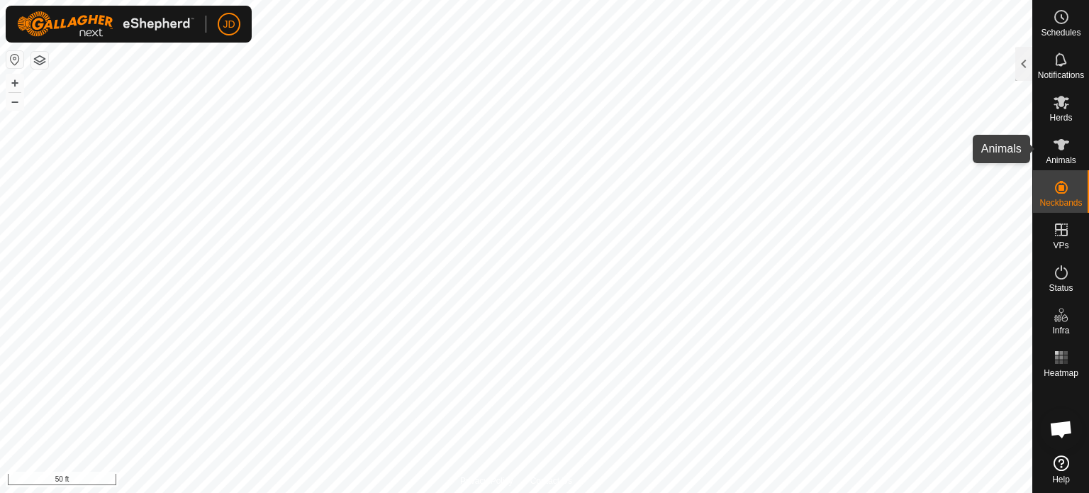
click at [1062, 151] on icon at bounding box center [1061, 144] width 17 height 17
click at [1038, 145] on div "Animals" at bounding box center [1061, 149] width 56 height 43
click at [1047, 144] on div "Animals" at bounding box center [1061, 149] width 56 height 43
